Goal: Find contact information: Find contact information

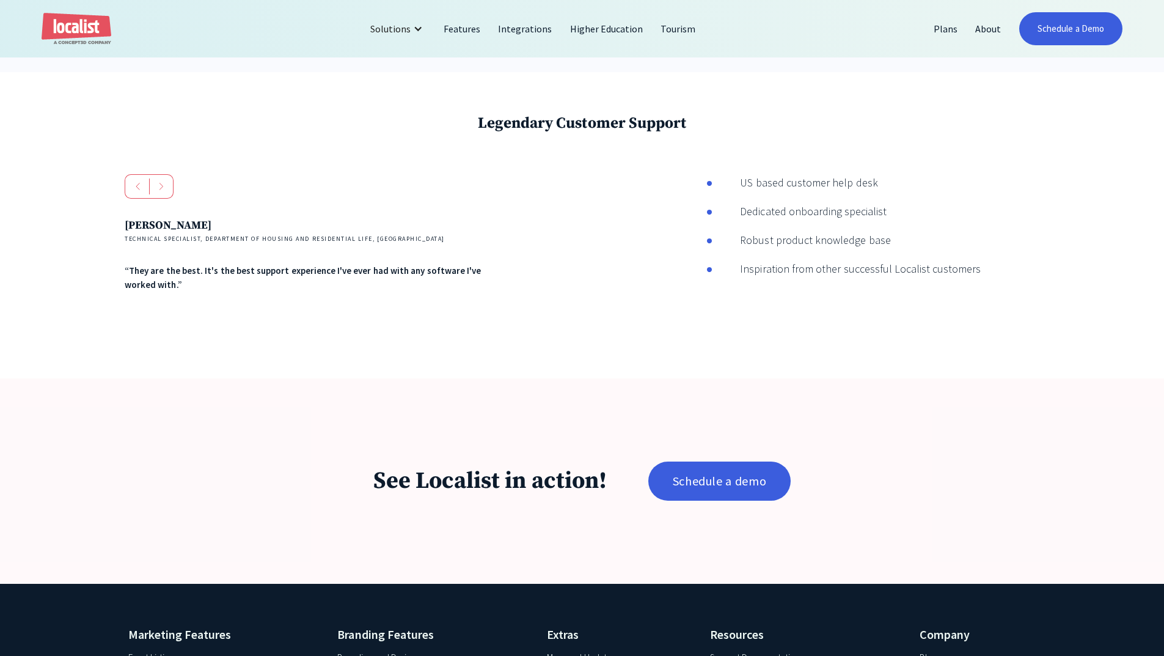
scroll to position [2381, 0]
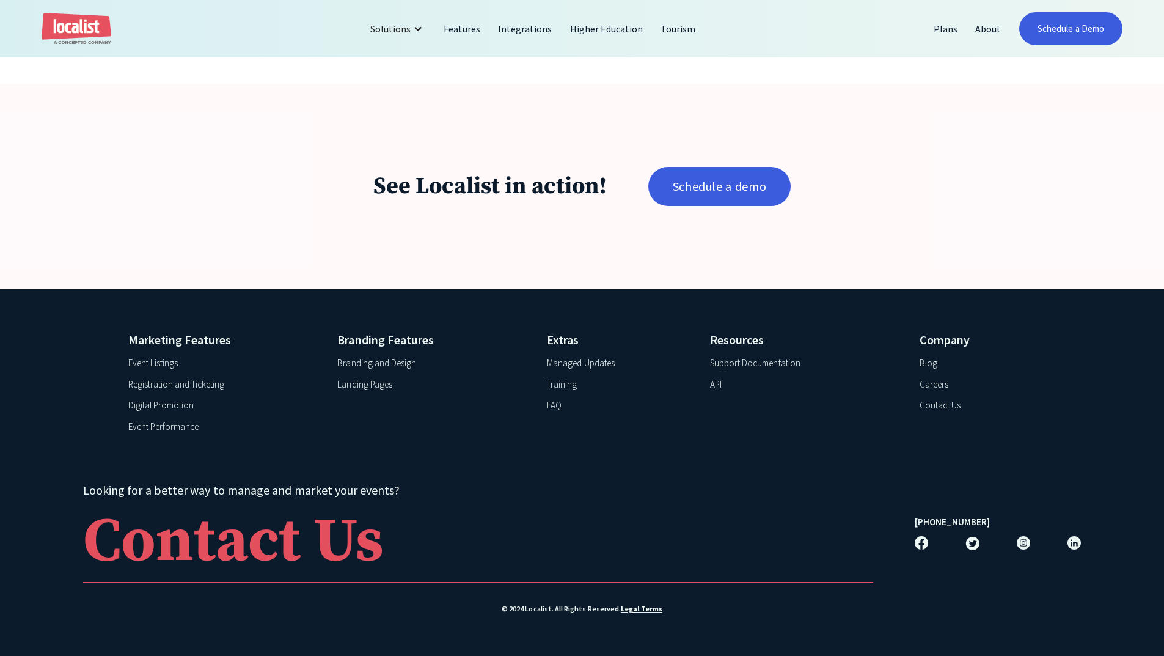
click at [935, 408] on div "Contact Us" at bounding box center [940, 405] width 41 height 14
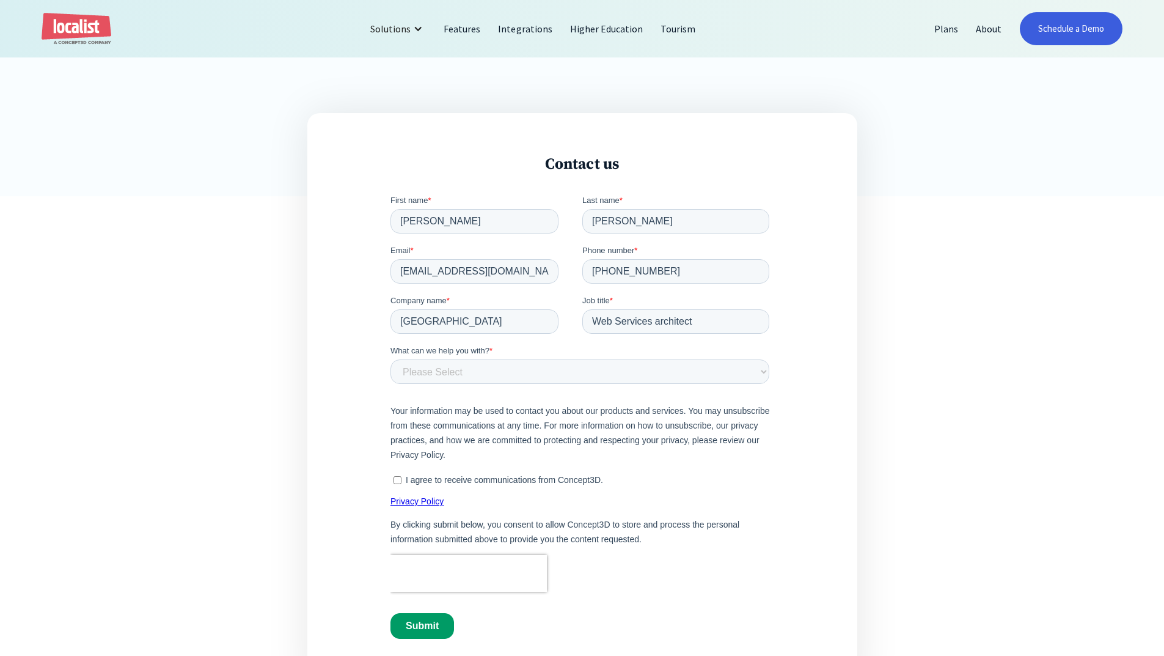
scroll to position [550, 0]
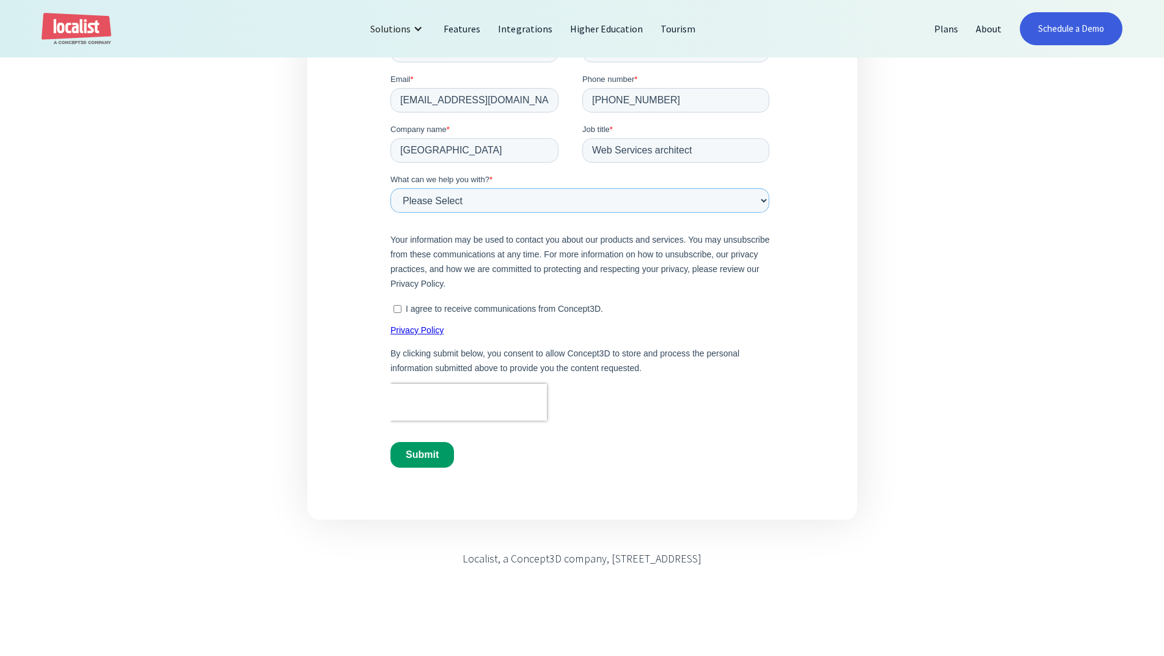
click at [546, 202] on select "Please Select Product and Account Support Contact a Sales Team Member Partnersh…" at bounding box center [579, 200] width 379 height 24
select select "Sales"
click at [390, 188] on select "Please Select Product and Account Support Contact a Sales Team Member Partnersh…" at bounding box center [579, 200] width 379 height 24
click at [398, 310] on input "I agree to receive communications from Concept3D." at bounding box center [397, 309] width 8 height 8
checkbox input "true"
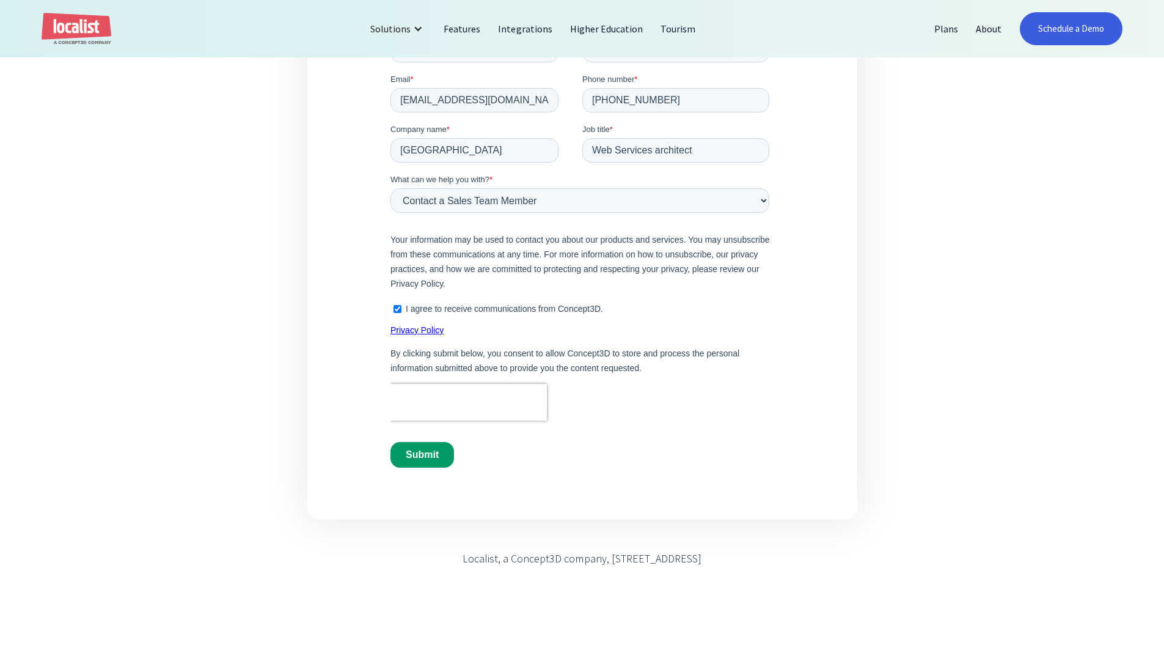
click at [414, 460] on input "Submit" at bounding box center [422, 455] width 64 height 26
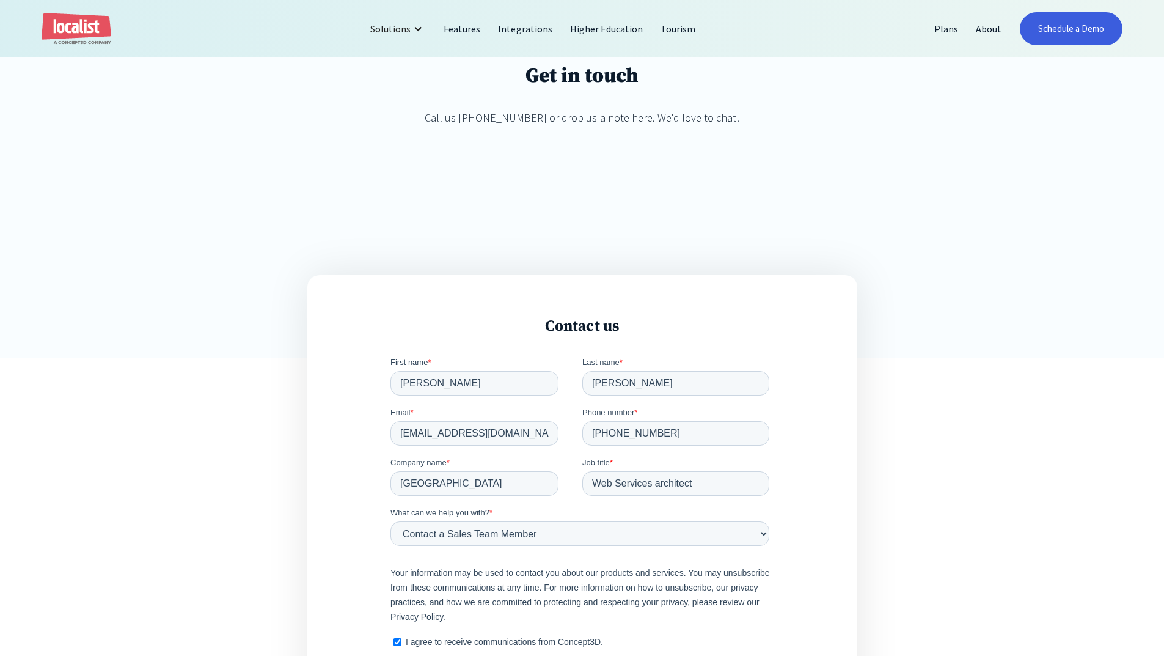
scroll to position [61, 0]
